Goal: Use online tool/utility: Use online tool/utility

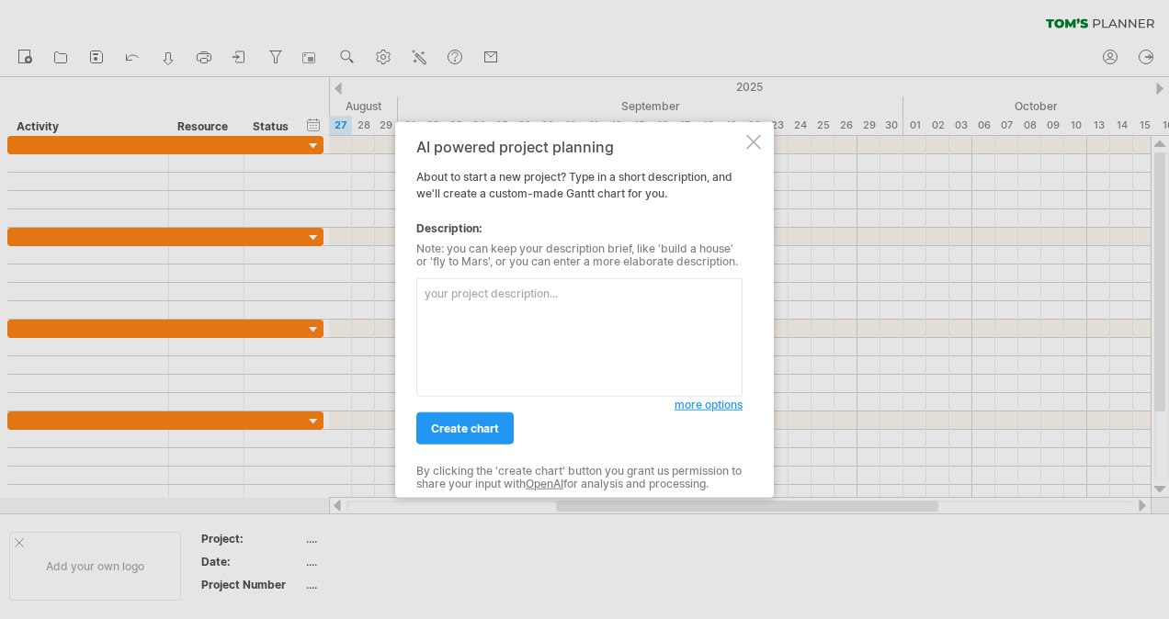
click at [705, 406] on span "more options" at bounding box center [708, 405] width 68 height 14
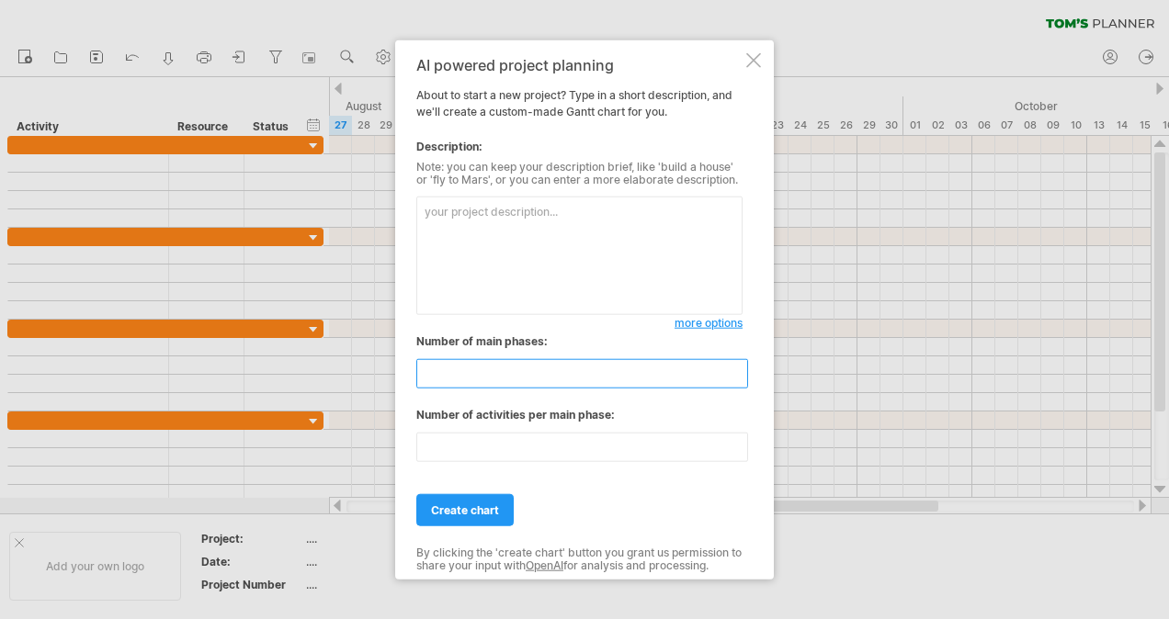
click at [685, 384] on input "**" at bounding box center [582, 373] width 332 height 29
click at [535, 219] on textarea at bounding box center [579, 256] width 326 height 119
click at [567, 211] on textarea "I need a resource capacity chart for multiple projects and" at bounding box center [579, 256] width 326 height 119
click at [594, 208] on textarea "I need a resource capacity chart for multiple projects and" at bounding box center [579, 256] width 326 height 119
click at [589, 221] on textarea "I need a resource capacity chart based on a 38 hour week for multiple projects …" at bounding box center [579, 256] width 326 height 119
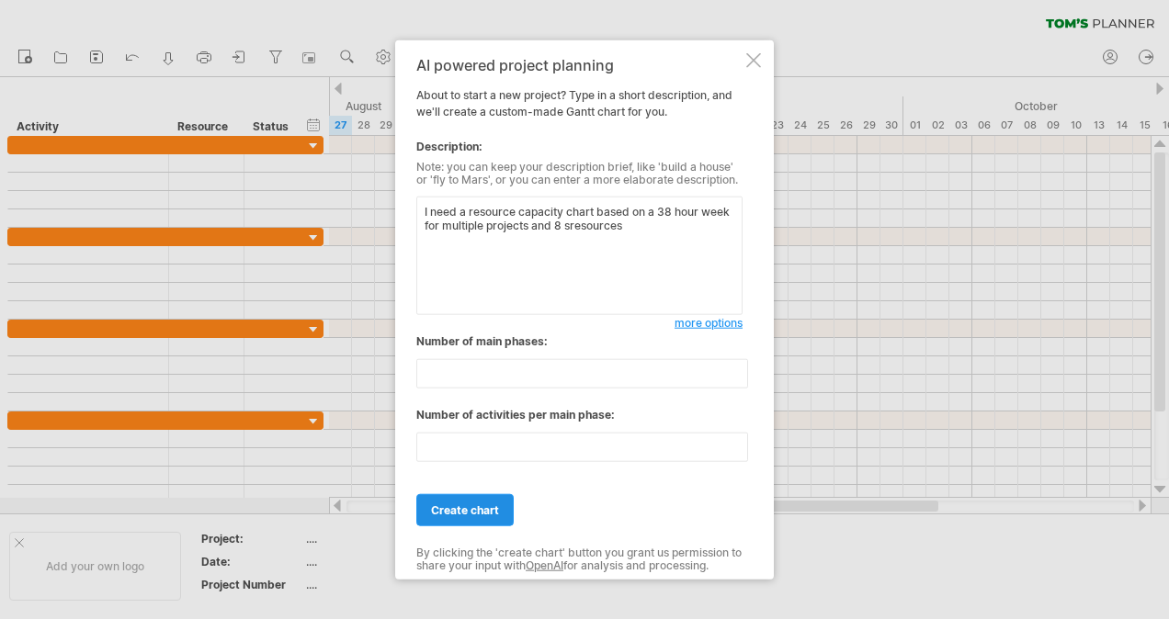
type textarea "I need a resource capacity chart based on a 38 hour week for multiple projects …"
click at [458, 500] on link "create chart" at bounding box center [464, 510] width 97 height 32
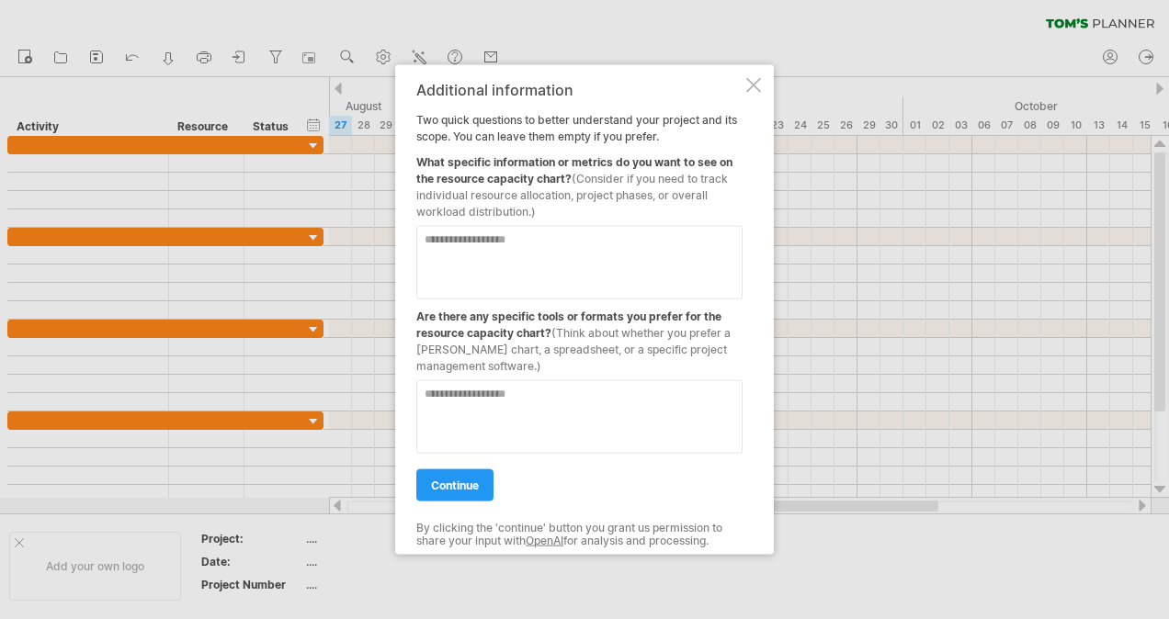
drag, startPoint x: 566, startPoint y: 196, endPoint x: 456, endPoint y: 179, distance: 111.5
click at [456, 179] on div "What specific information or metrics do you want to see on the resource capacit…" at bounding box center [579, 182] width 326 height 75
click at [491, 257] on textarea at bounding box center [579, 263] width 326 height 74
type textarea "**********"
click at [495, 403] on textarea at bounding box center [579, 417] width 326 height 74
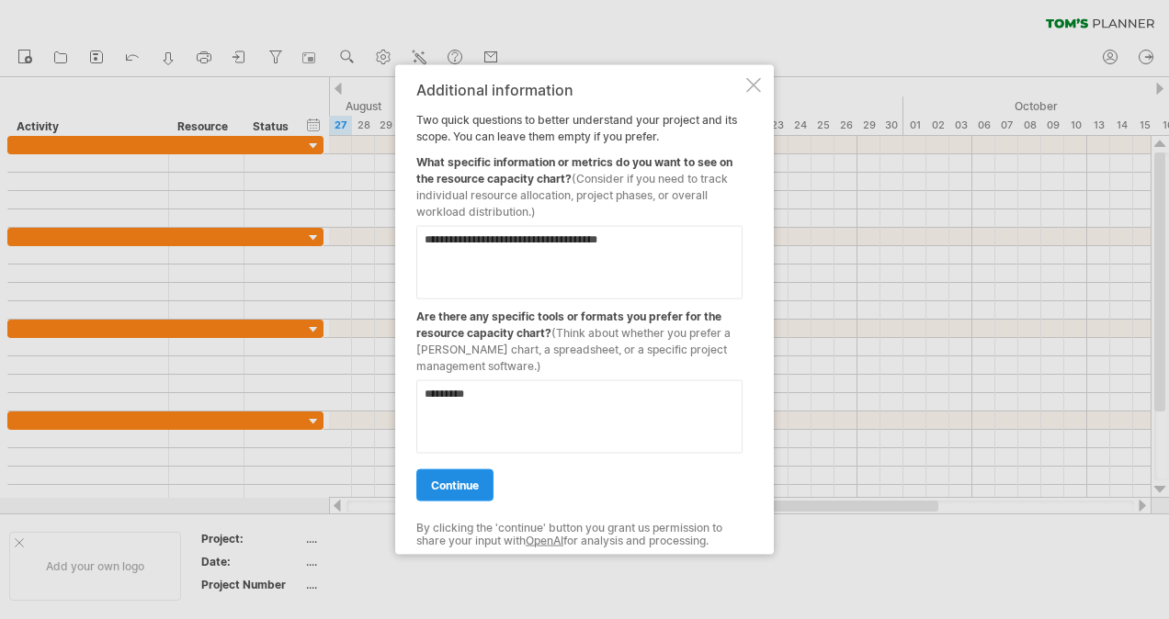
type textarea "*********"
click at [465, 491] on link "continue" at bounding box center [454, 486] width 77 height 32
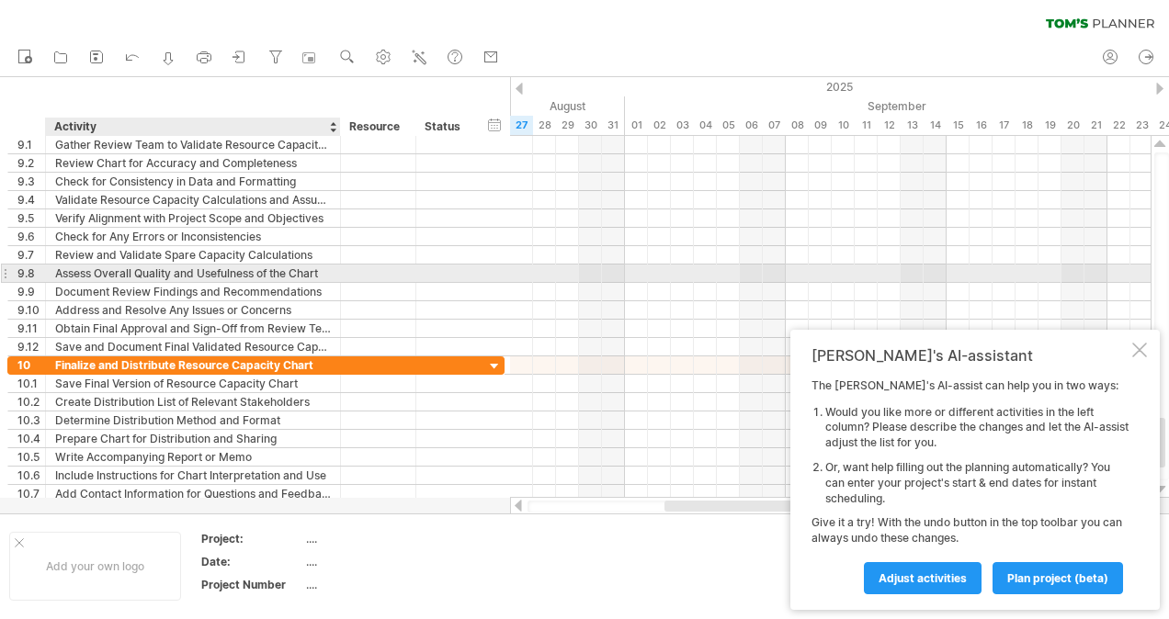
click at [305, 269] on div "Assess Overall Quality and Usefulness of the Chart" at bounding box center [193, 273] width 276 height 17
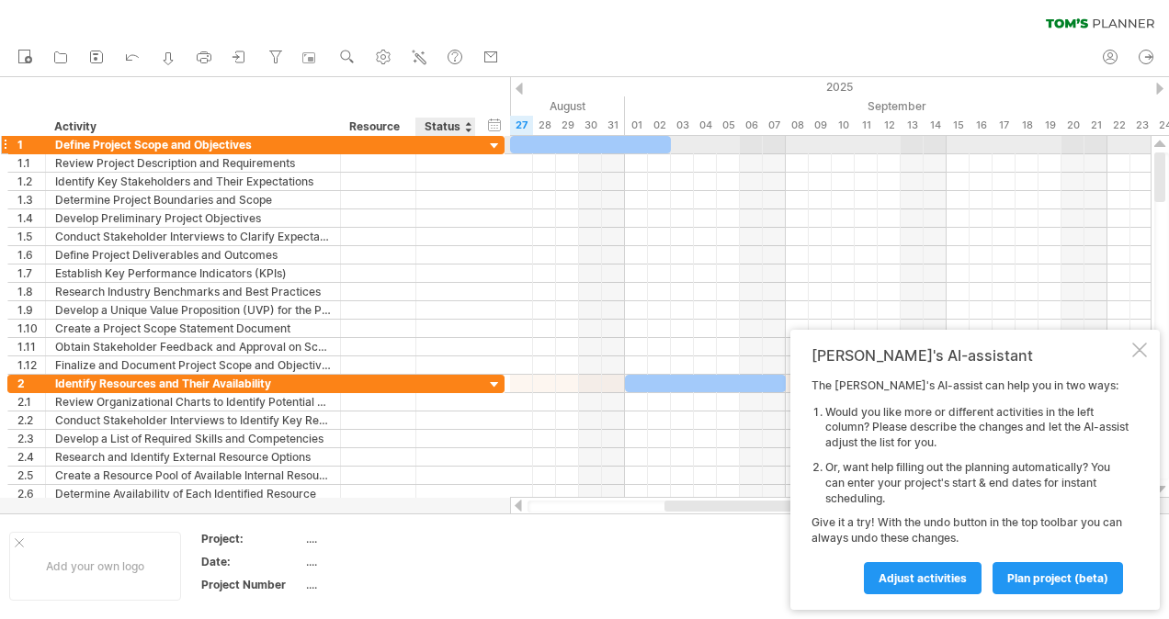
click at [494, 143] on div at bounding box center [494, 146] width 17 height 17
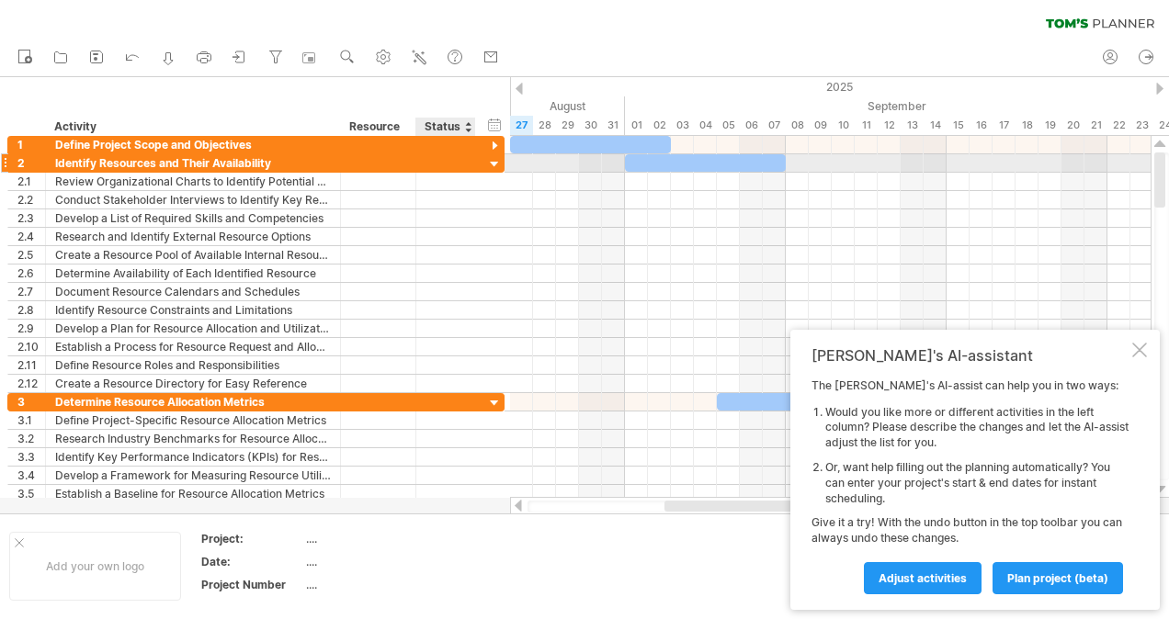
click at [493, 160] on div at bounding box center [494, 164] width 17 height 17
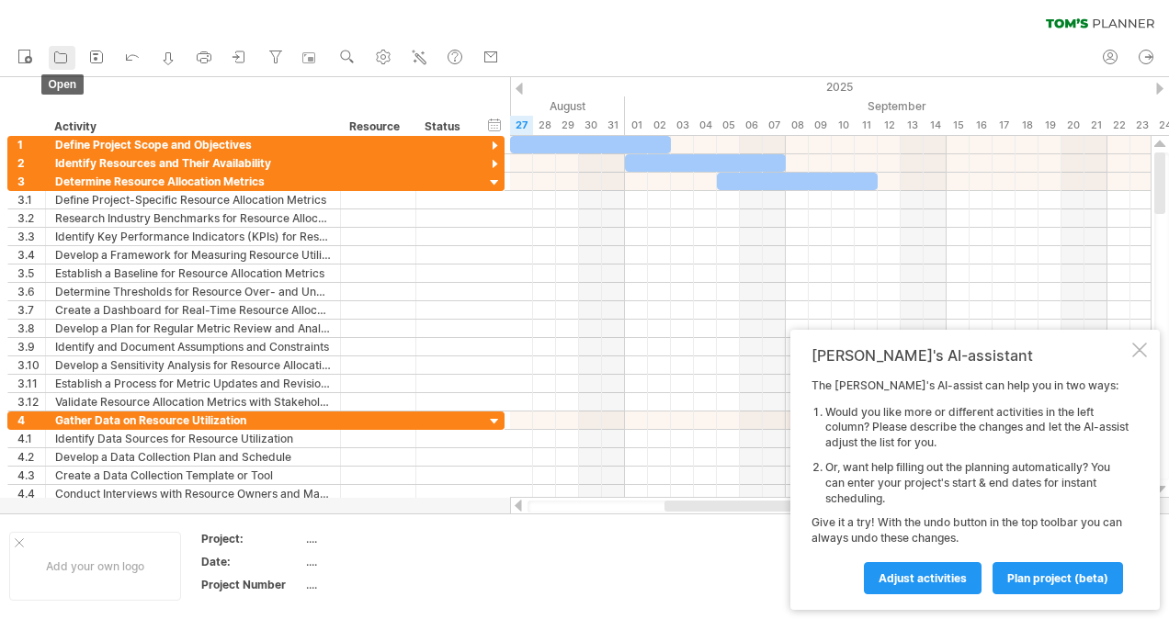
click at [62, 51] on icon at bounding box center [60, 57] width 18 height 18
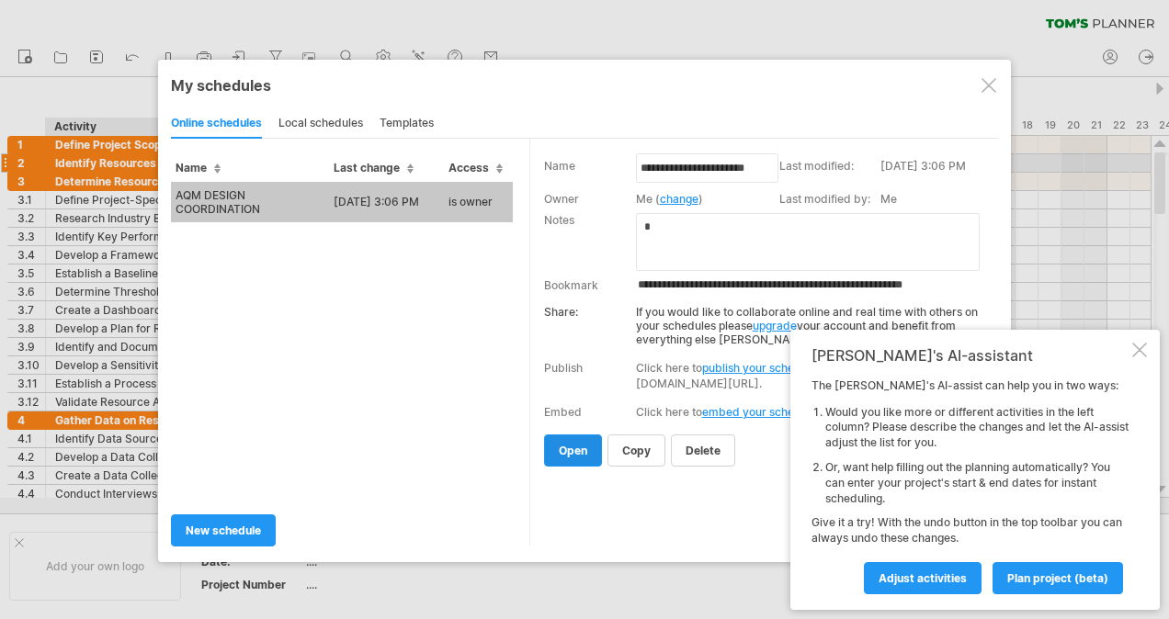
click at [570, 444] on span "open" at bounding box center [573, 451] width 28 height 14
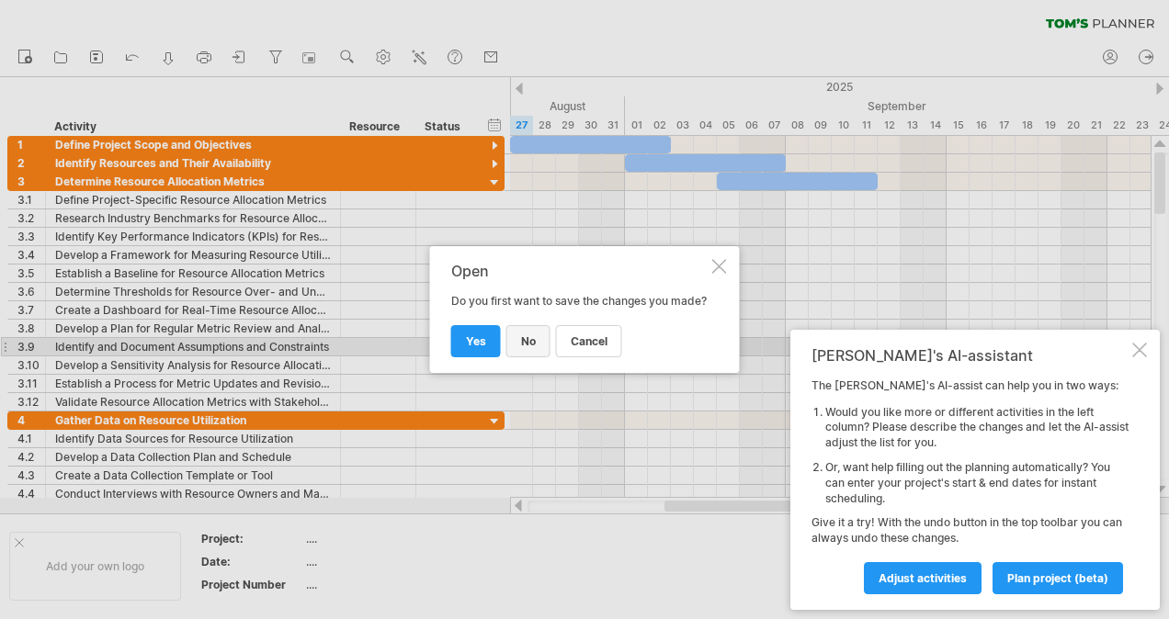
click at [537, 351] on link "no" at bounding box center [528, 341] width 44 height 32
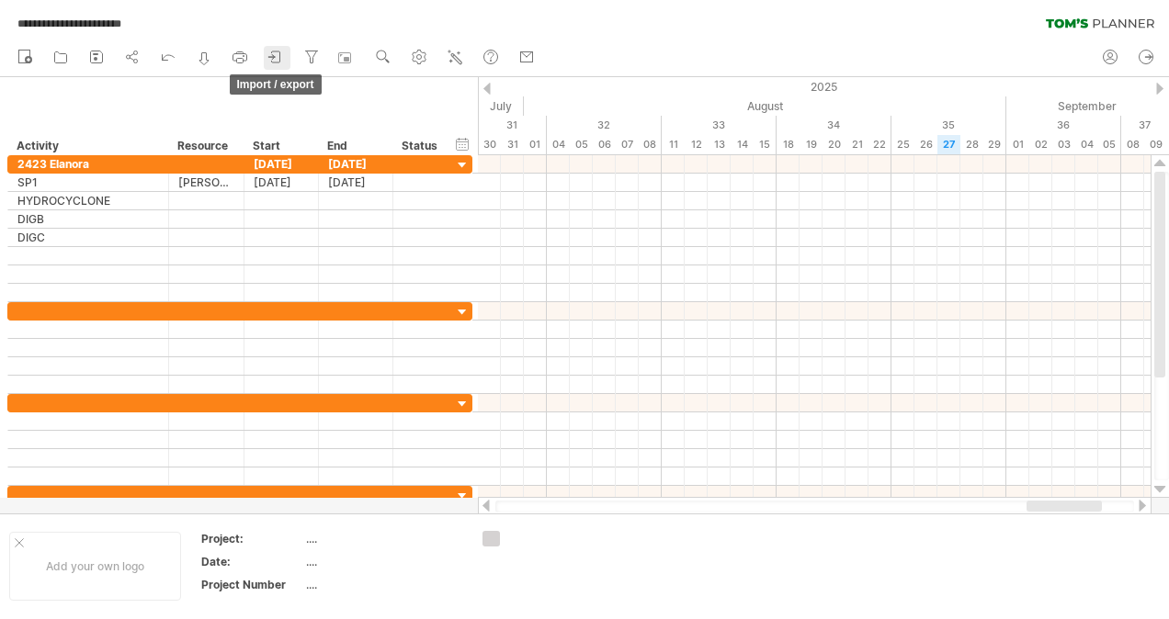
click at [278, 57] on icon at bounding box center [275, 57] width 18 height 18
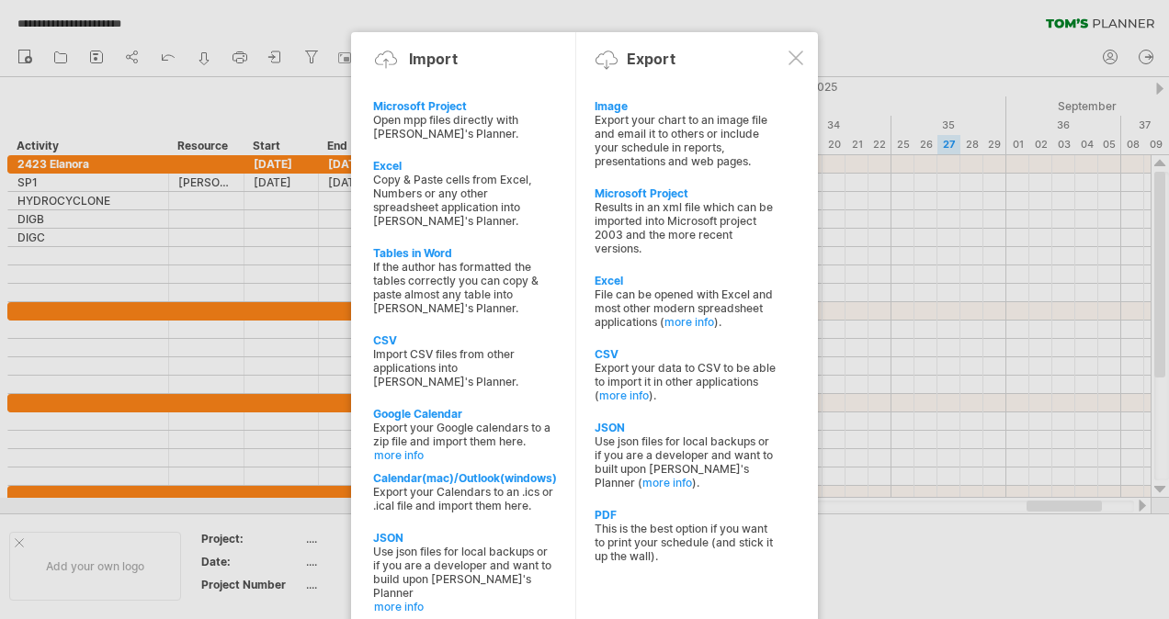
click at [791, 60] on div at bounding box center [795, 58] width 15 height 15
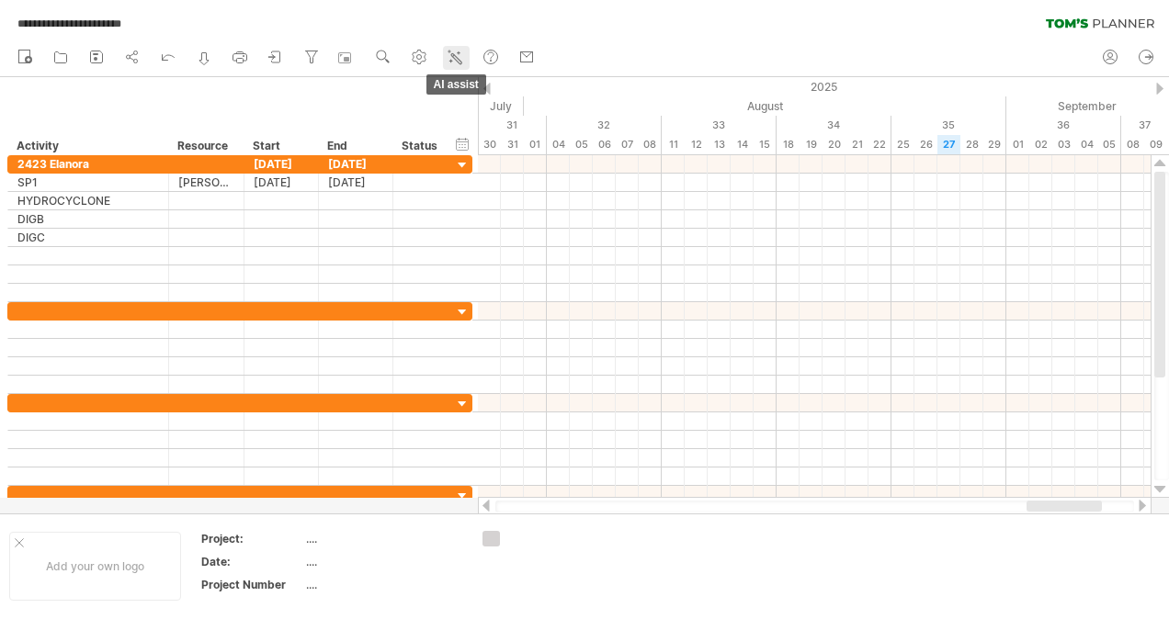
click at [459, 56] on icon at bounding box center [455, 57] width 18 height 18
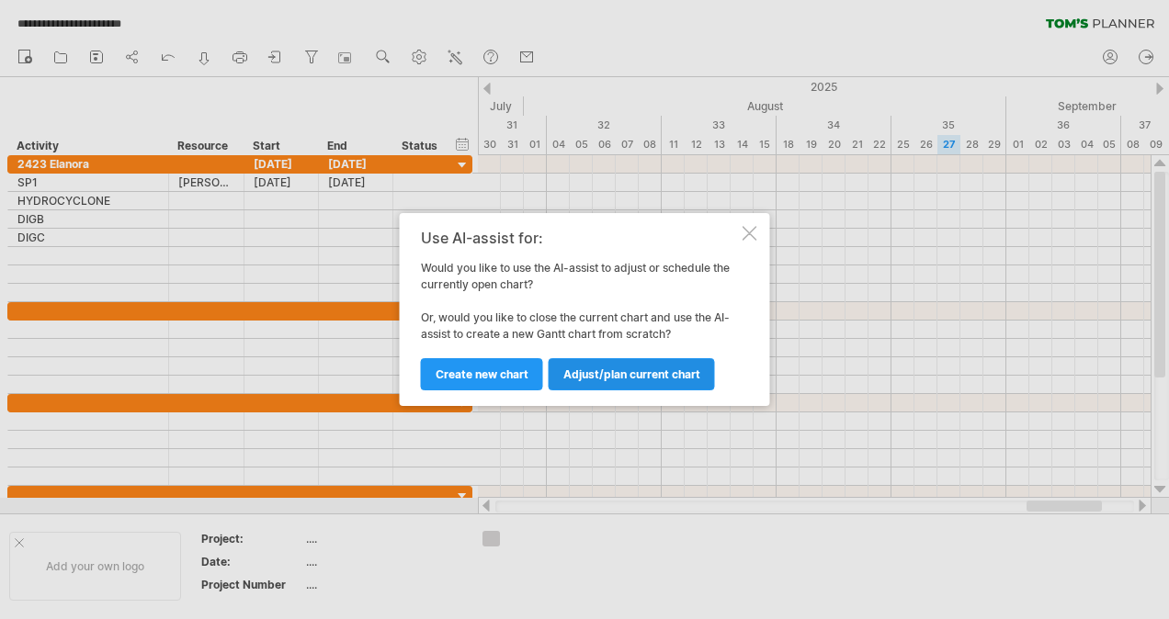
click at [658, 379] on span "Adjust/plan current chart" at bounding box center [631, 375] width 137 height 14
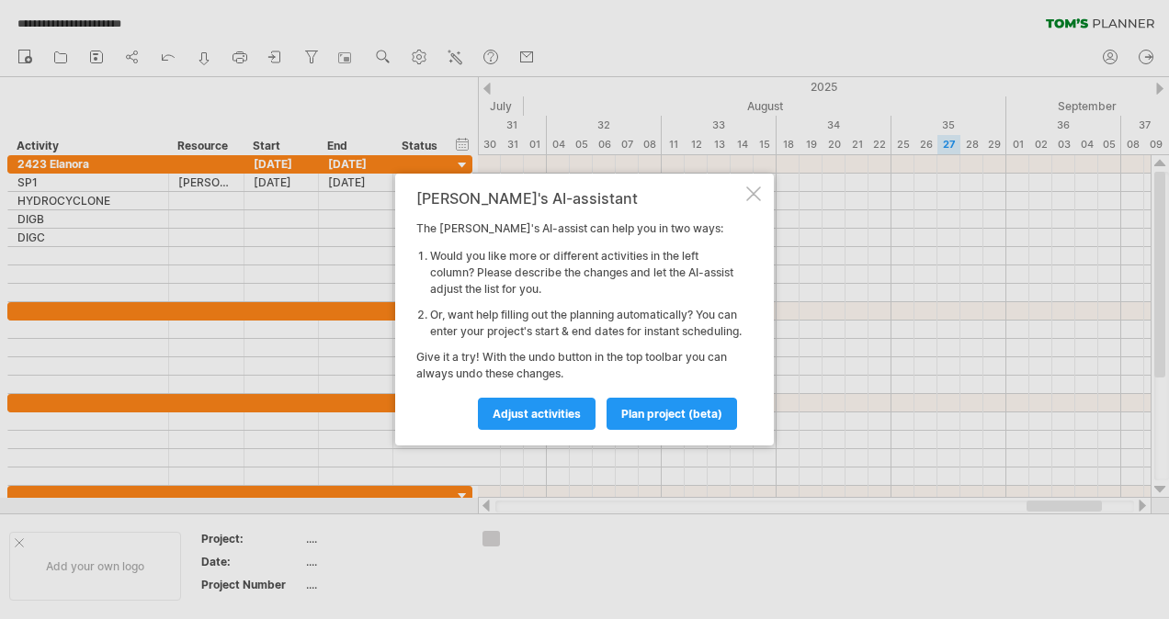
click at [762, 189] on div "[PERSON_NAME]'s AI-assistant The [PERSON_NAME]'s AI-assist can help you in two …" at bounding box center [584, 310] width 379 height 272
click at [761, 189] on div "[PERSON_NAME]'s AI-assistant The [PERSON_NAME]'s AI-assist can help you in two …" at bounding box center [584, 310] width 379 height 272
click at [754, 187] on div at bounding box center [753, 194] width 15 height 15
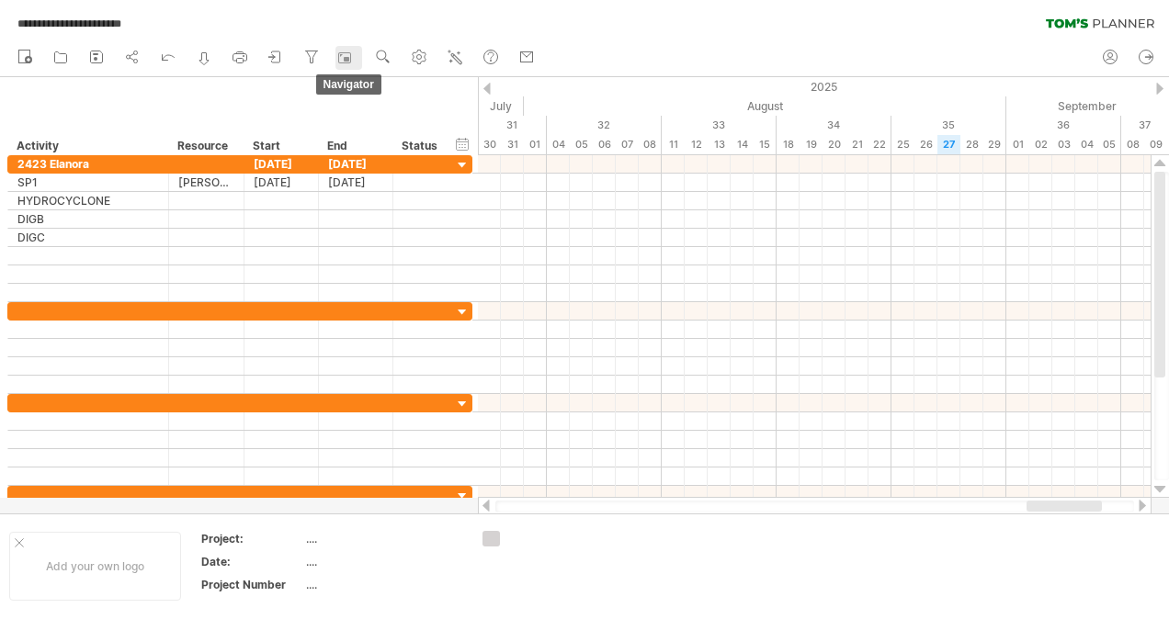
click at [346, 58] on rect at bounding box center [347, 59] width 6 height 5
